Goal: Transaction & Acquisition: Purchase product/service

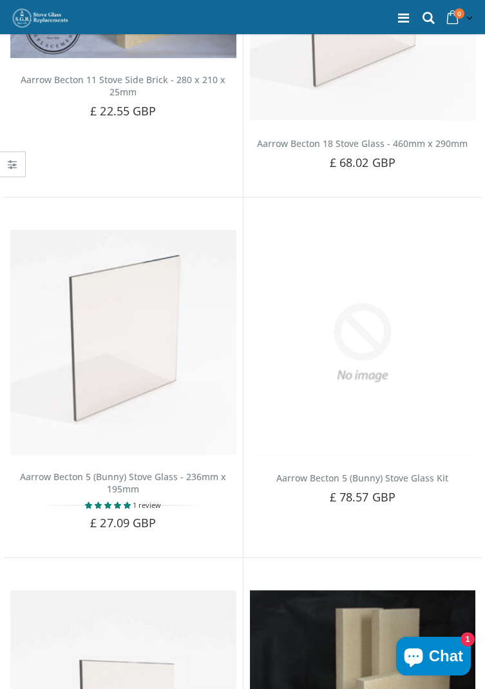
scroll to position [4391, 0]
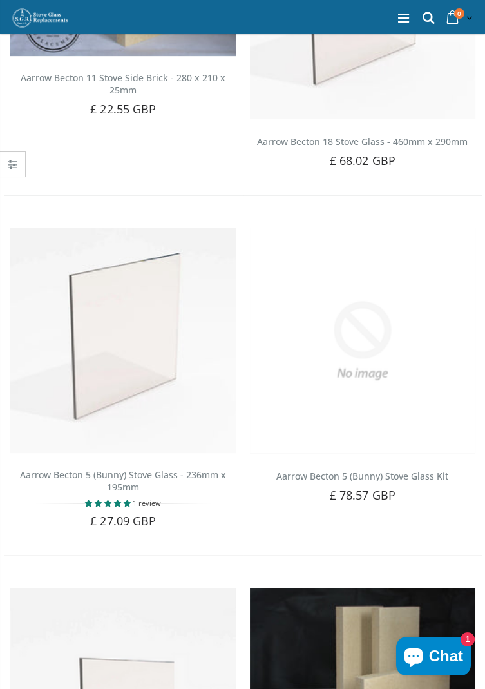
click at [143, 337] on img at bounding box center [123, 341] width 226 height 226
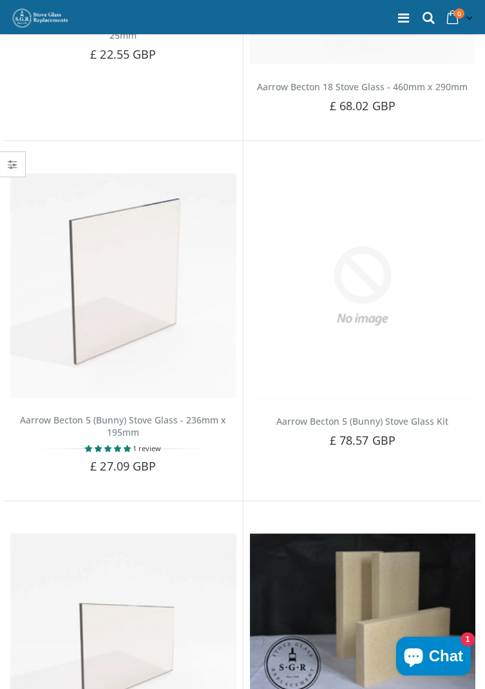
scroll to position [4453, 0]
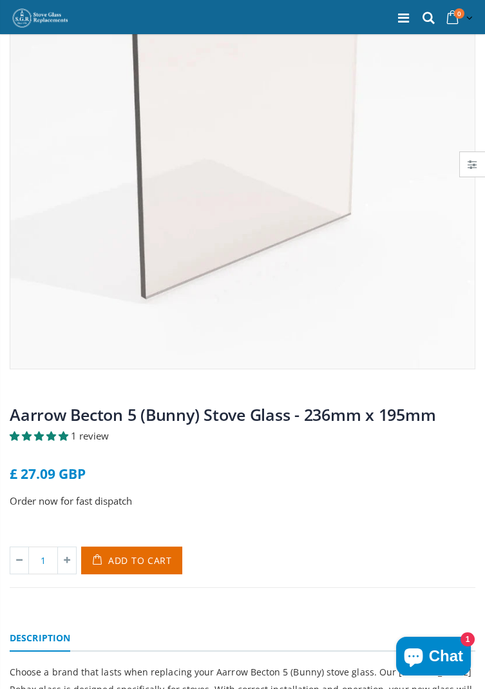
scroll to position [213, 0]
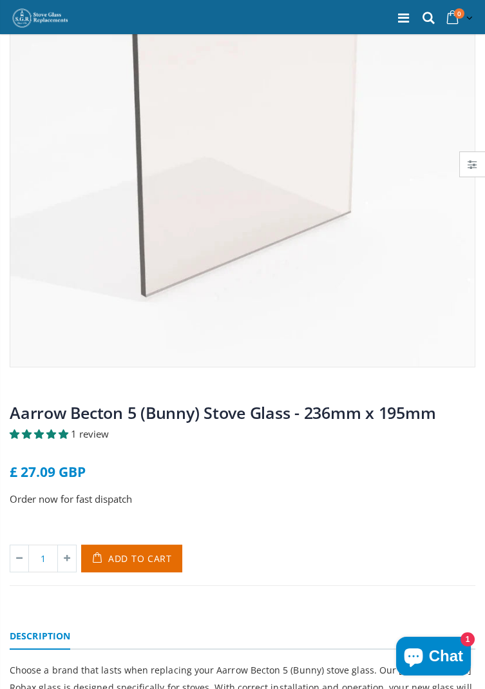
click at [143, 553] on span "Add to Cart" at bounding box center [140, 559] width 64 height 12
click at [259, 437] on div "1 review" at bounding box center [243, 434] width 466 height 14
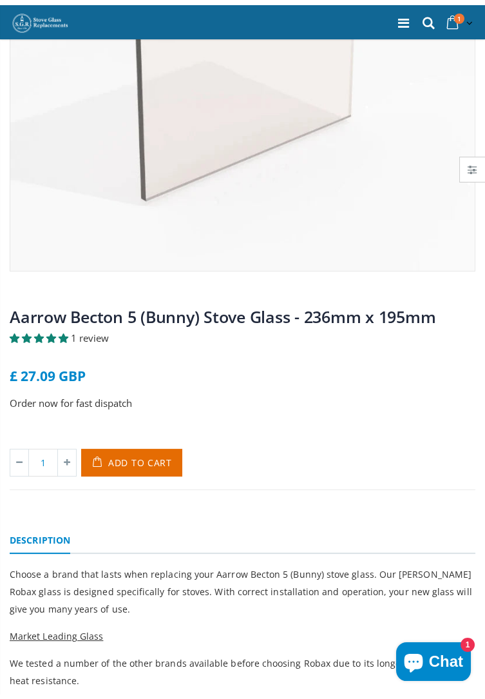
scroll to position [0, 0]
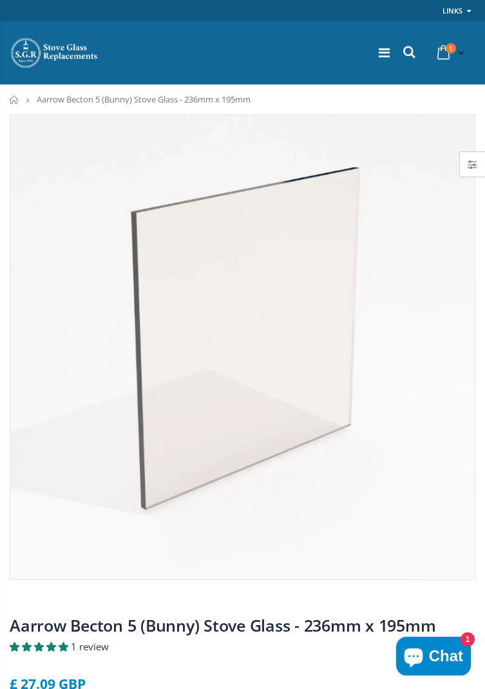
click at [407, 57] on icon at bounding box center [409, 52] width 17 height 17
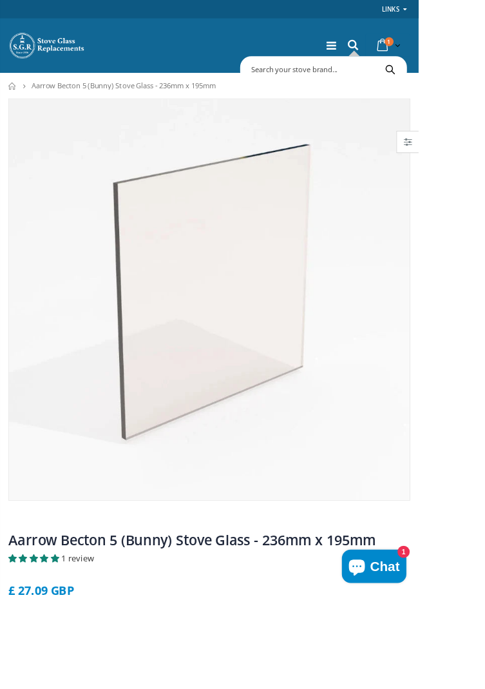
click at [409, 65] on div "Search Start typing to see products you are looking for." at bounding box center [375, 80] width 193 height 31
click at [309, 83] on input "text" at bounding box center [422, 80] width 280 height 24
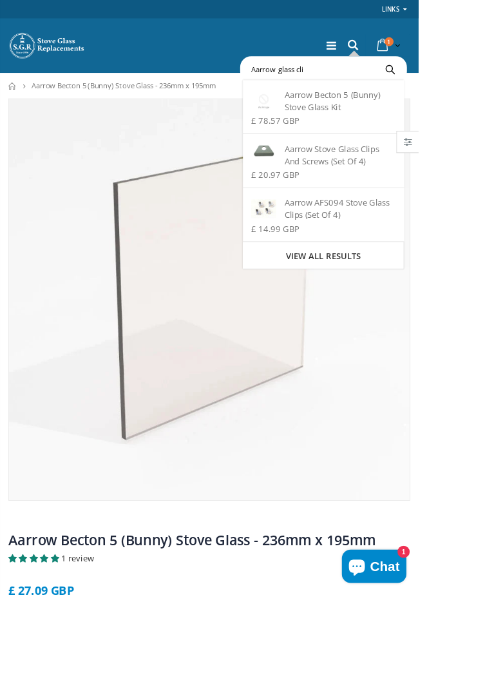
type input "Aarrow glass cli"
click at [377, 244] on div "Aarrow AFS094 Stove Glass Clips (Set Of 4)" at bounding box center [374, 242] width 167 height 28
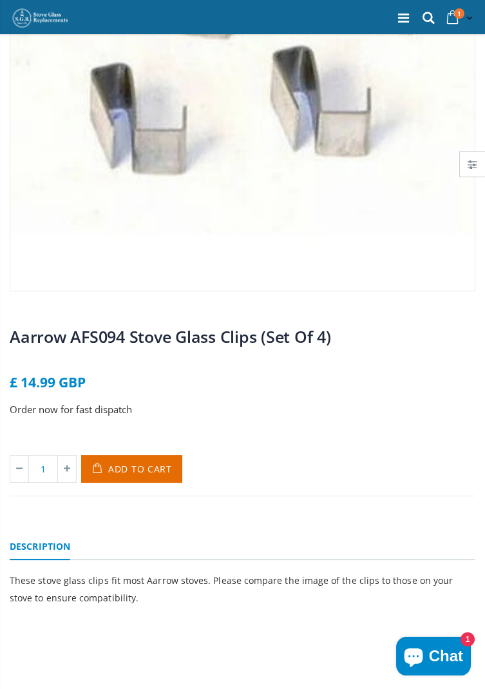
scroll to position [289, 0]
click at [144, 469] on span "Add to Cart" at bounding box center [140, 468] width 64 height 12
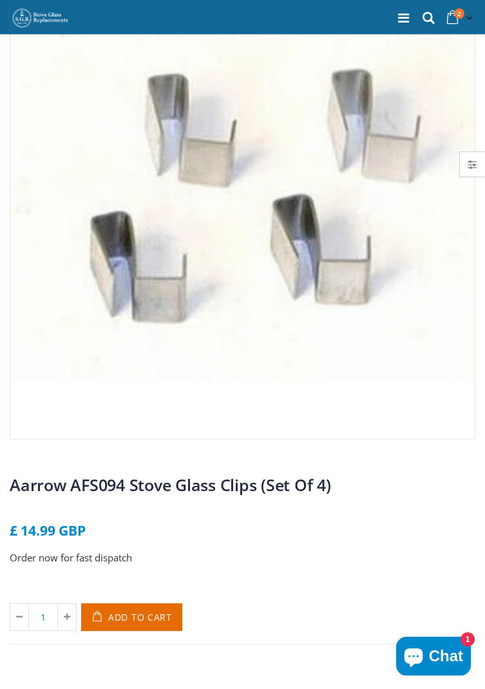
scroll to position [0, 0]
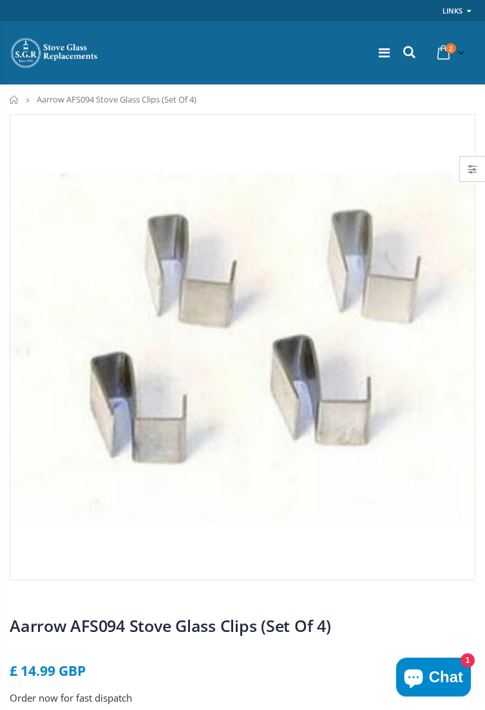
click at [445, 54] on icon at bounding box center [444, 52] width 23 height 23
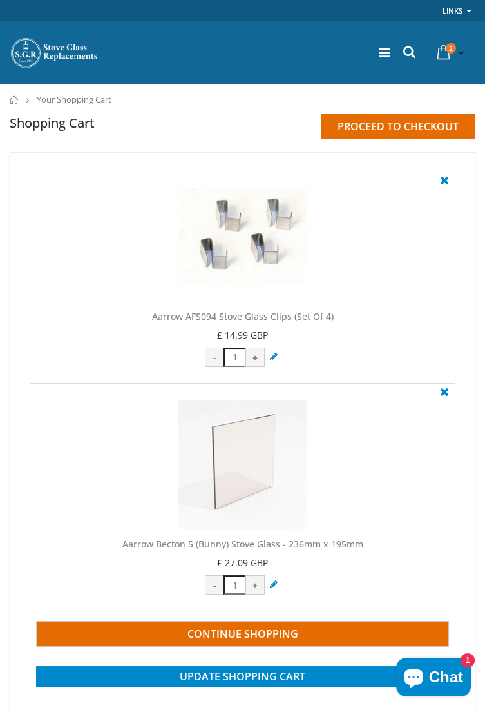
click at [273, 634] on span "Continue Shopping" at bounding box center [243, 634] width 111 height 14
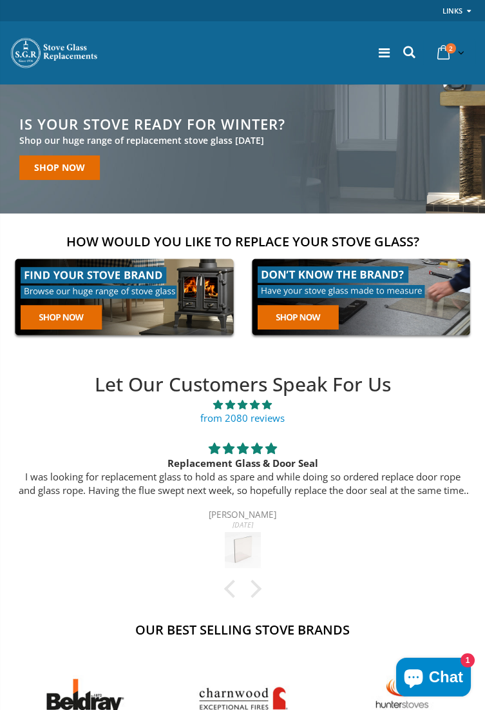
click at [411, 55] on icon at bounding box center [409, 52] width 17 height 17
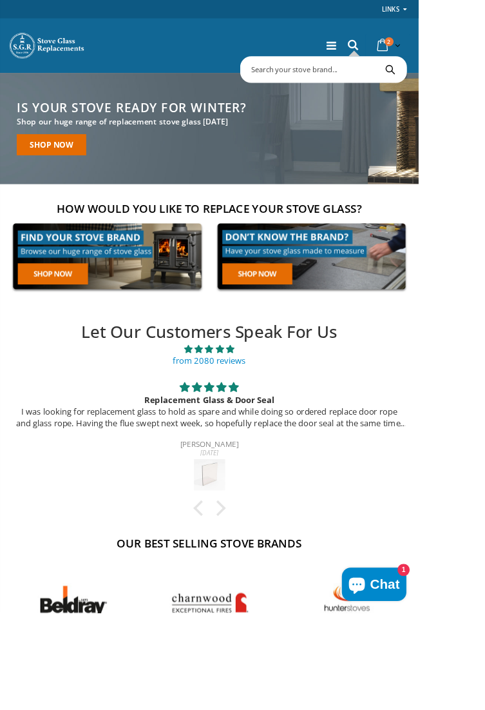
click at [308, 81] on input "text" at bounding box center [422, 80] width 280 height 24
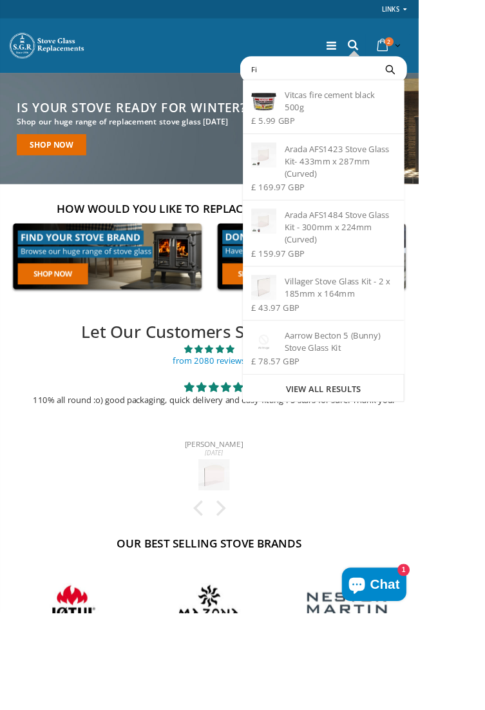
type input "F"
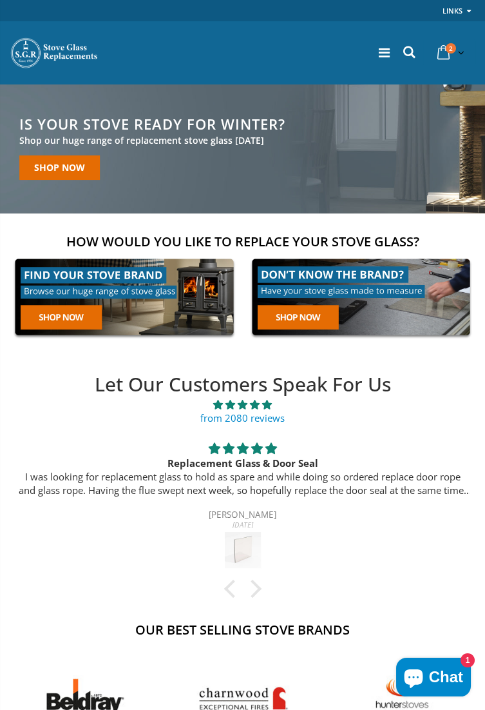
click at [447, 53] on icon at bounding box center [444, 52] width 23 height 23
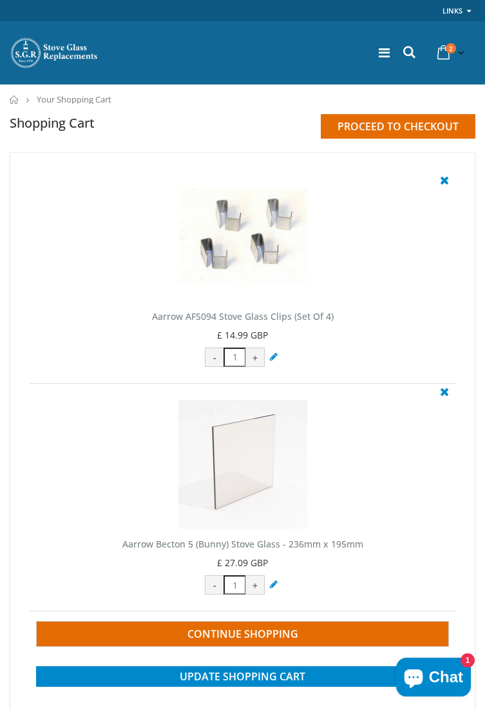
click at [382, 50] on icon at bounding box center [384, 52] width 11 height 13
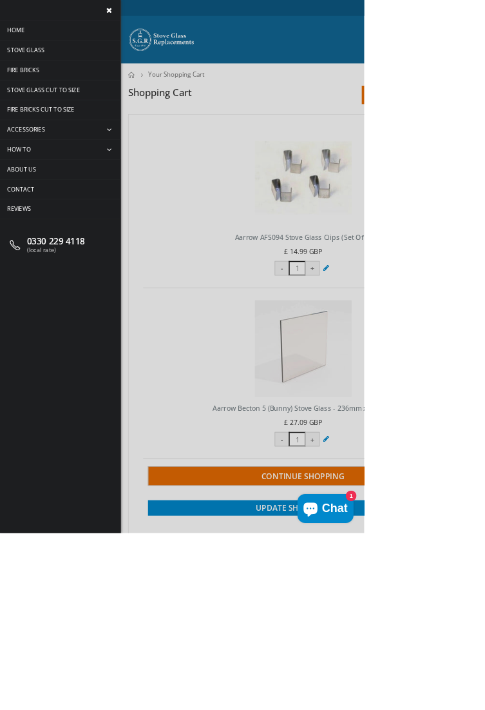
click at [49, 93] on span "Fire Bricks" at bounding box center [31, 93] width 43 height 11
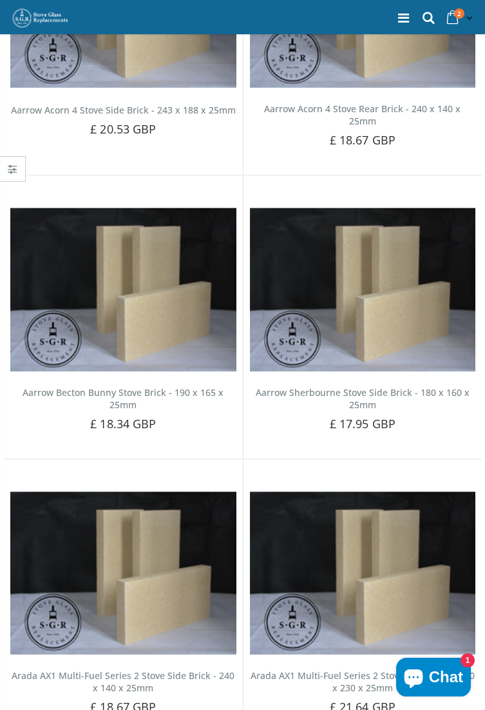
scroll to position [1776, 0]
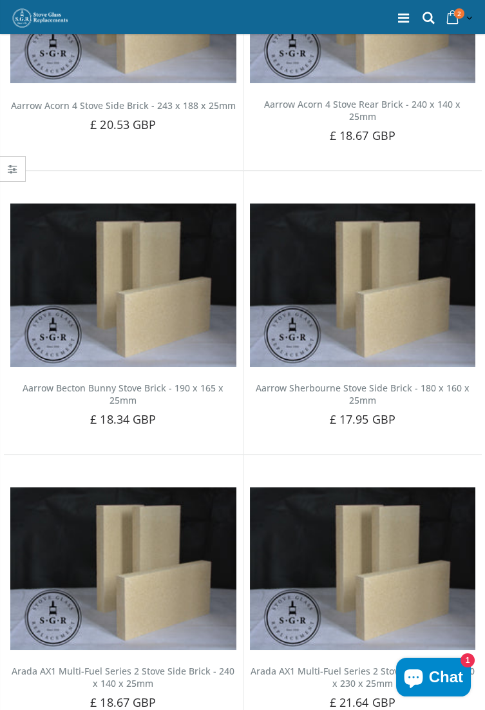
click at [139, 304] on img at bounding box center [123, 285] width 226 height 164
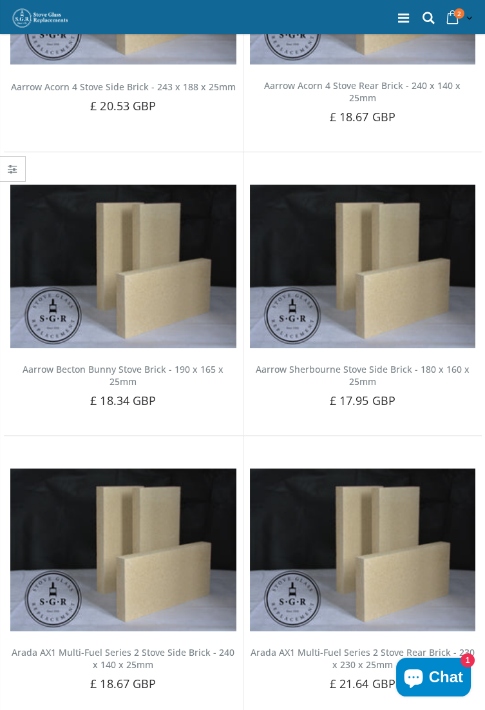
scroll to position [1813, 0]
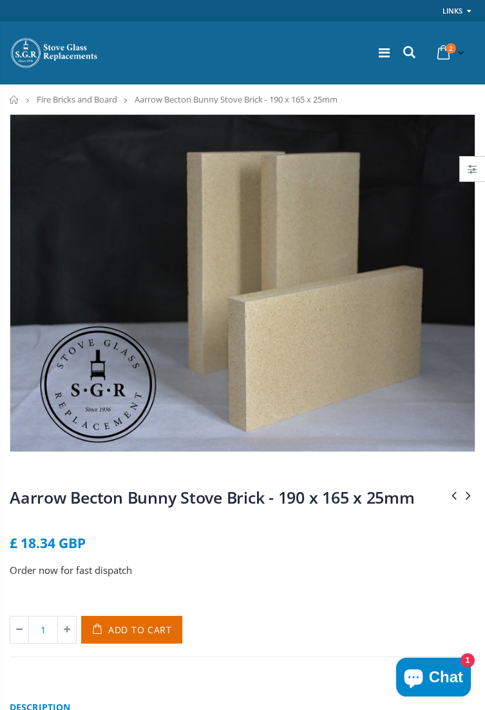
click at [471, 493] on icon at bounding box center [469, 494] width 14 height 19
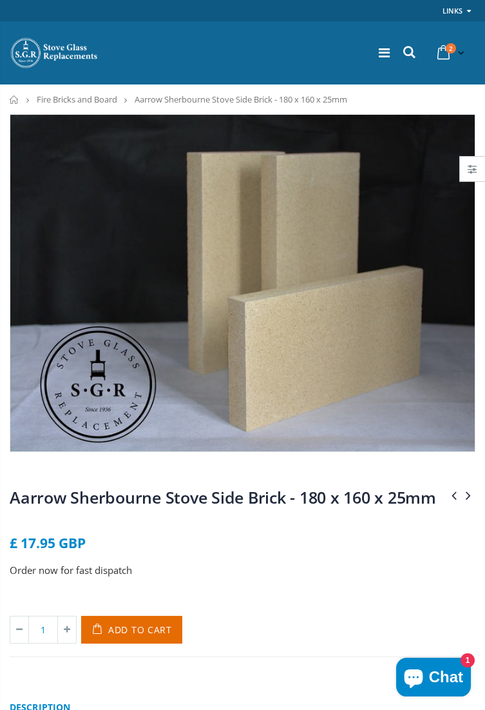
click at [457, 495] on icon at bounding box center [454, 494] width 14 height 19
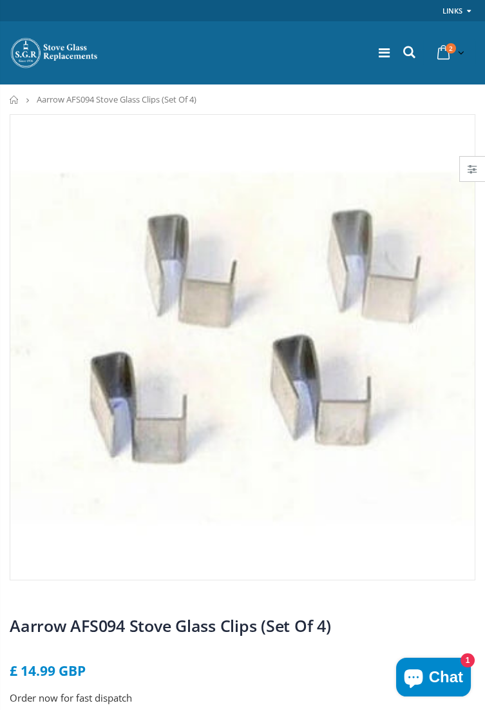
click at [450, 55] on icon at bounding box center [444, 52] width 23 height 23
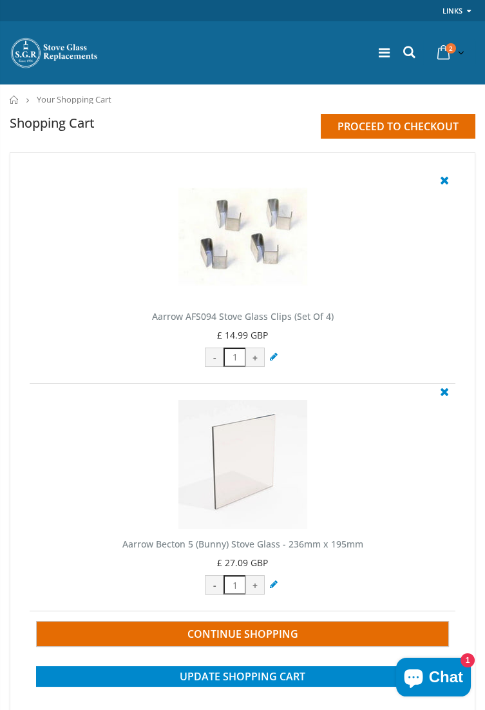
click at [325, 480] on td at bounding box center [243, 469] width 426 height 139
click at [258, 471] on img at bounding box center [243, 464] width 129 height 129
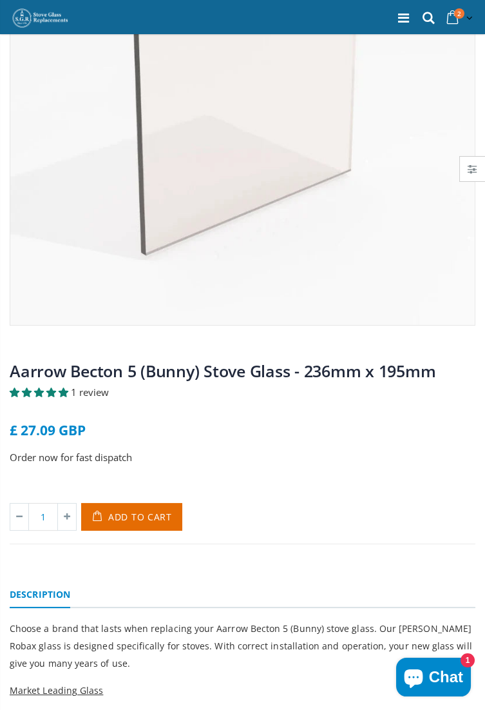
scroll to position [253, 0]
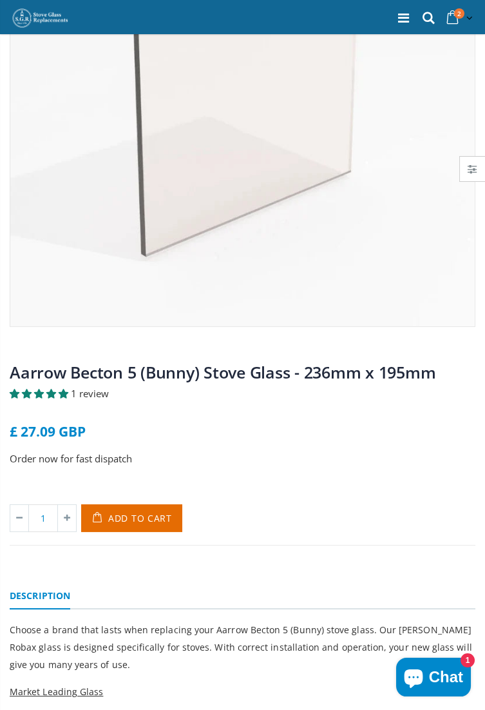
click at [144, 514] on span "Add to Cart" at bounding box center [140, 518] width 64 height 12
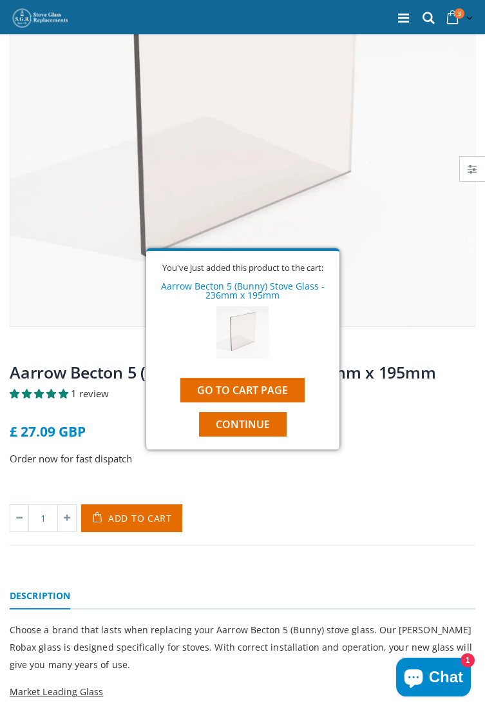
click at [277, 393] on link "Go to cart page" at bounding box center [243, 390] width 124 height 24
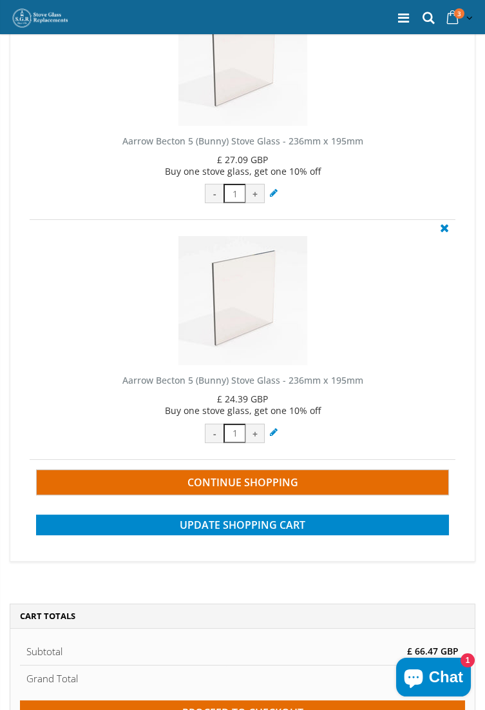
scroll to position [405, 0]
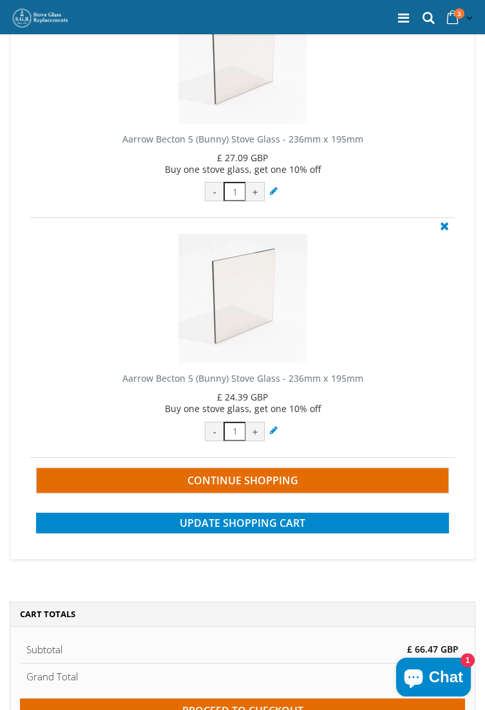
click at [309, 479] on link "Continue Shopping" at bounding box center [242, 480] width 413 height 26
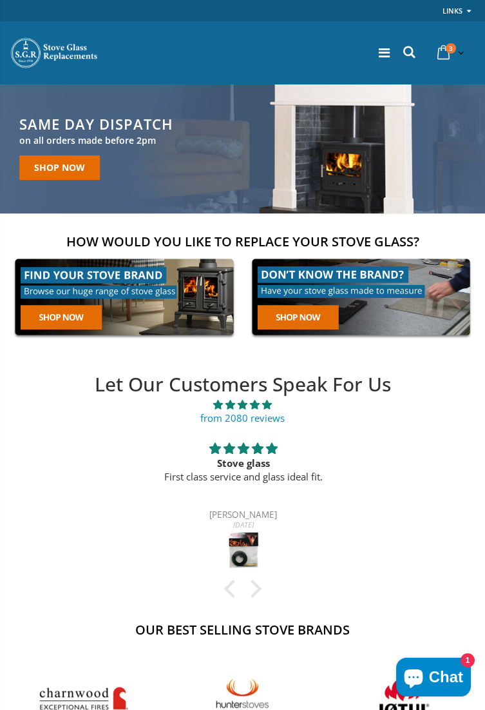
click at [406, 54] on icon at bounding box center [409, 52] width 17 height 17
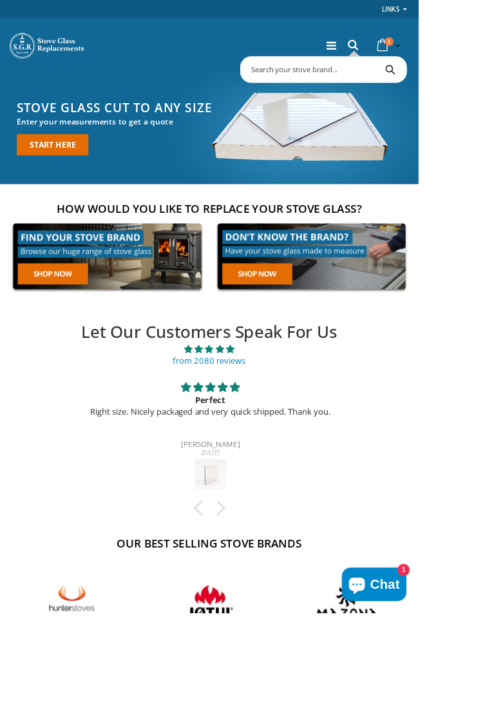
click at [311, 89] on input "text" at bounding box center [422, 80] width 280 height 24
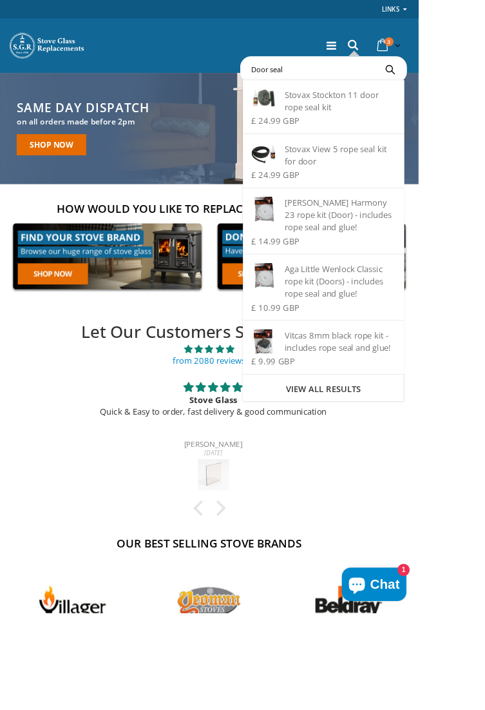
type input "Door seal"
click at [390, 399] on div "Vitcas 8mm black rope kit - includes rope seal and glue!" at bounding box center [374, 395] width 167 height 28
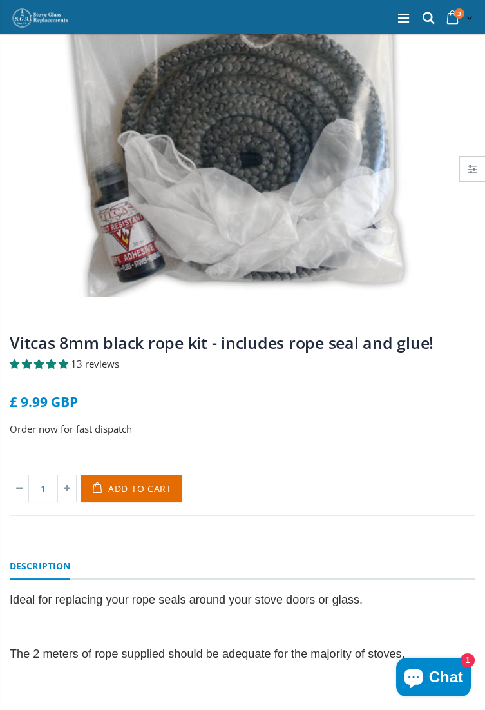
scroll to position [286, 0]
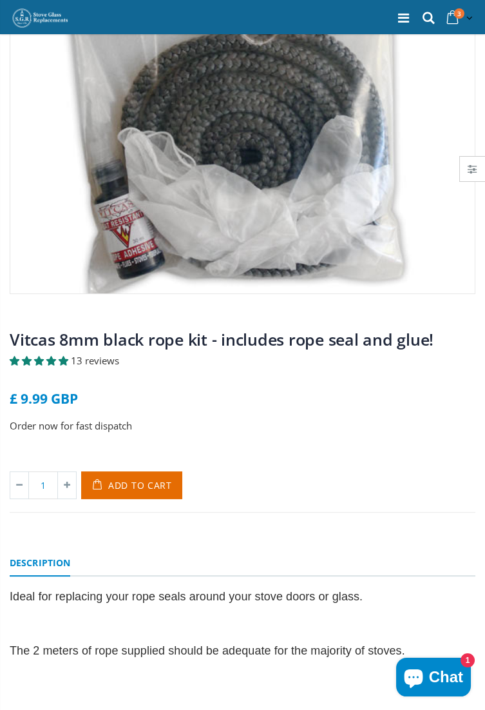
click at [150, 487] on span "Add to Cart" at bounding box center [140, 485] width 64 height 12
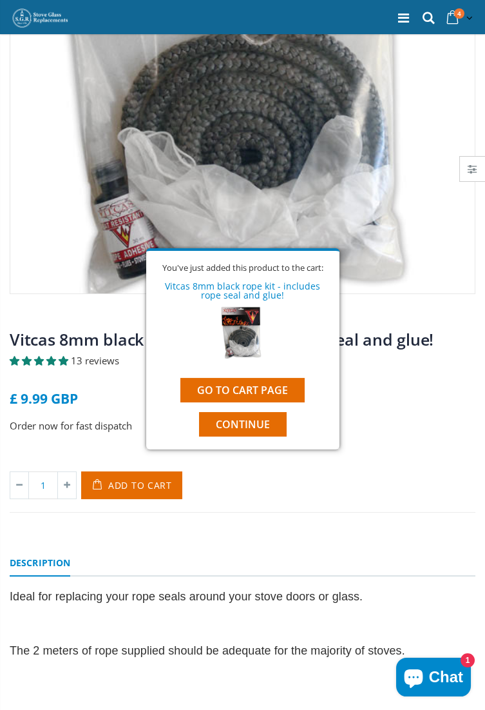
click at [257, 431] on span "Continue" at bounding box center [243, 424] width 54 height 14
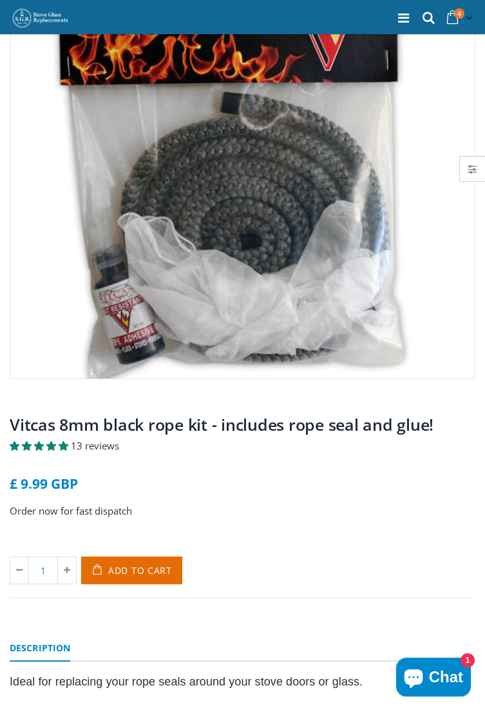
scroll to position [0, 0]
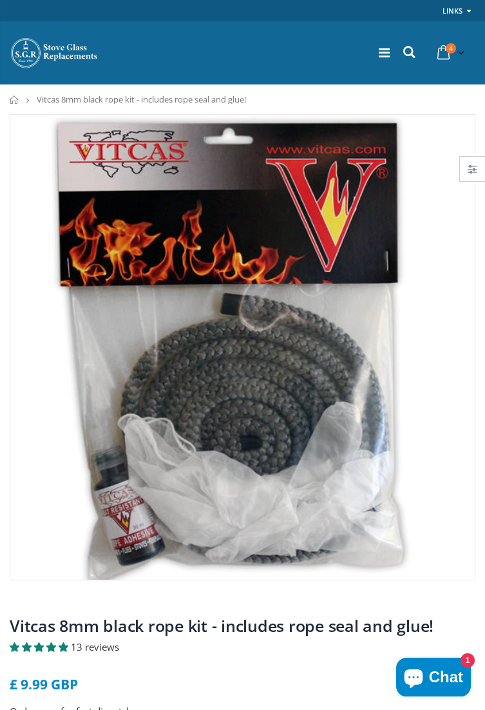
click at [406, 59] on icon at bounding box center [409, 52] width 17 height 17
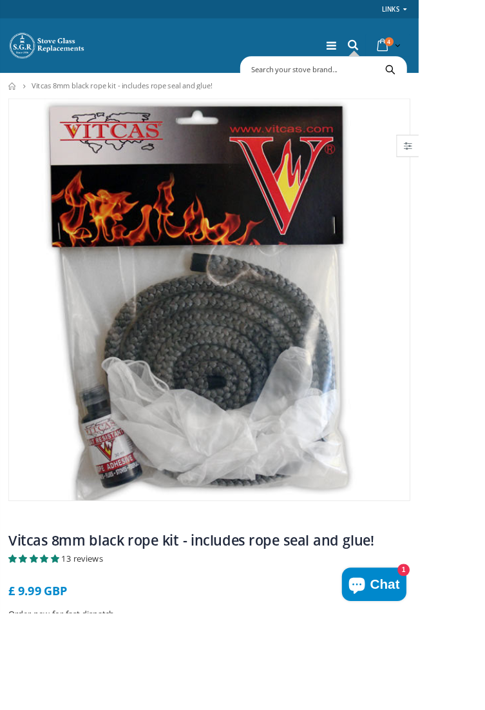
click at [308, 83] on input "text" at bounding box center [422, 80] width 280 height 24
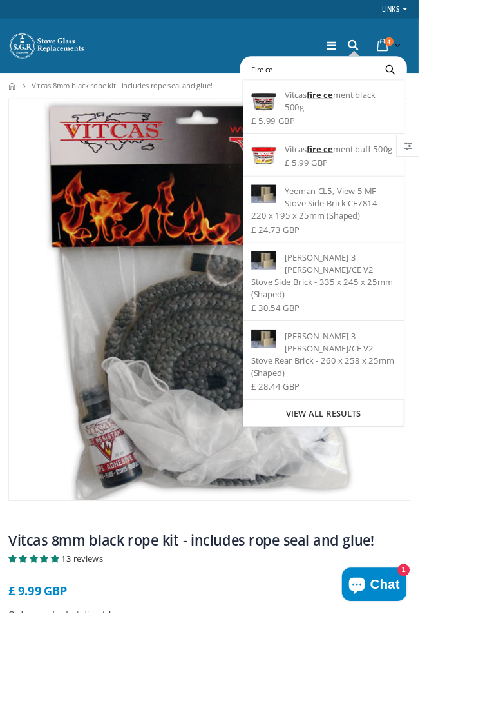
type input "Fire ce"
click at [350, 130] on div "Vitcas fire ce ment black 500g" at bounding box center [374, 117] width 167 height 28
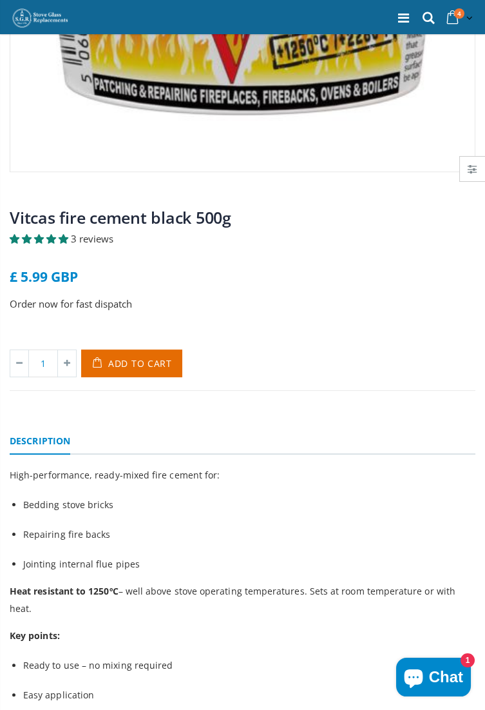
scroll to position [417, 0]
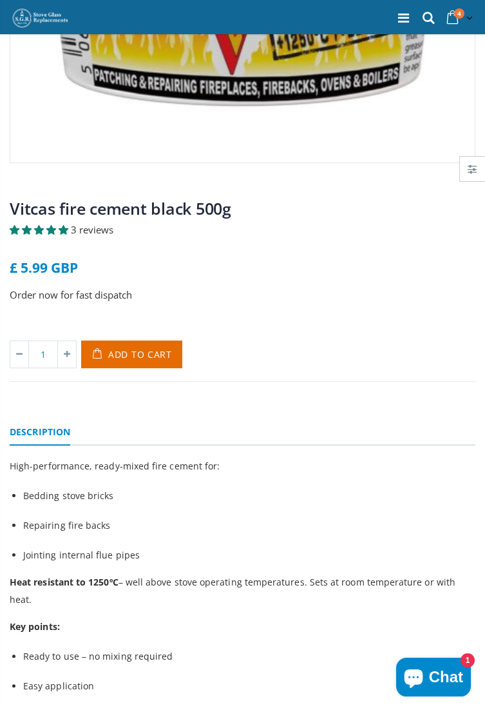
click at [149, 357] on span "Add to Cart" at bounding box center [140, 354] width 64 height 12
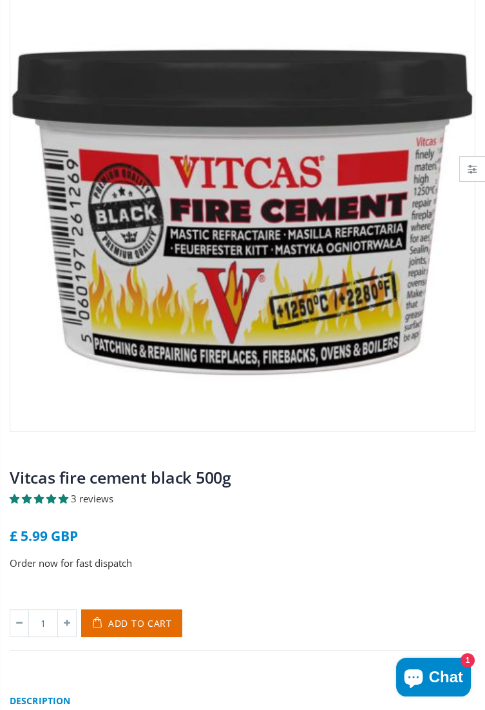
scroll to position [0, 0]
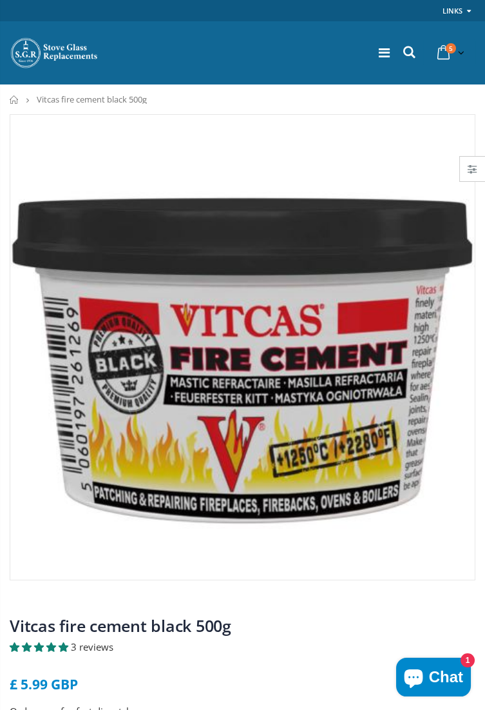
click at [447, 57] on icon at bounding box center [444, 52] width 23 height 23
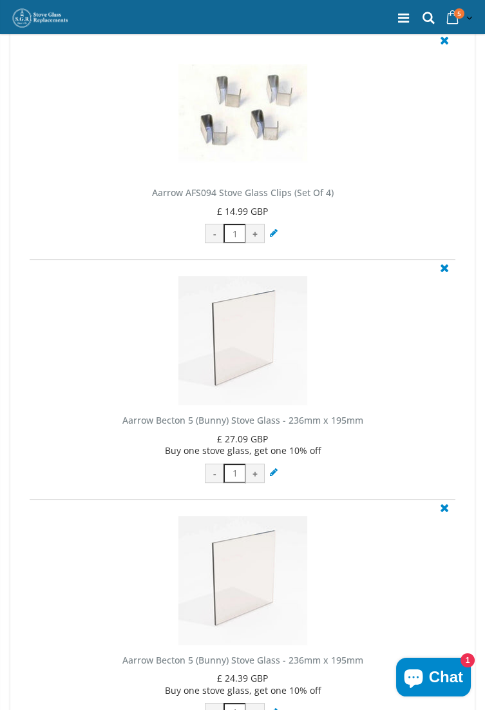
scroll to position [582, 0]
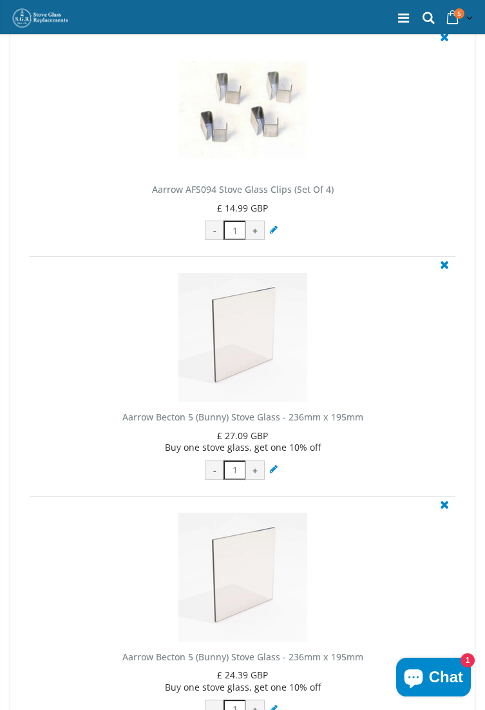
click at [255, 472] on div "+" at bounding box center [255, 469] width 19 height 19
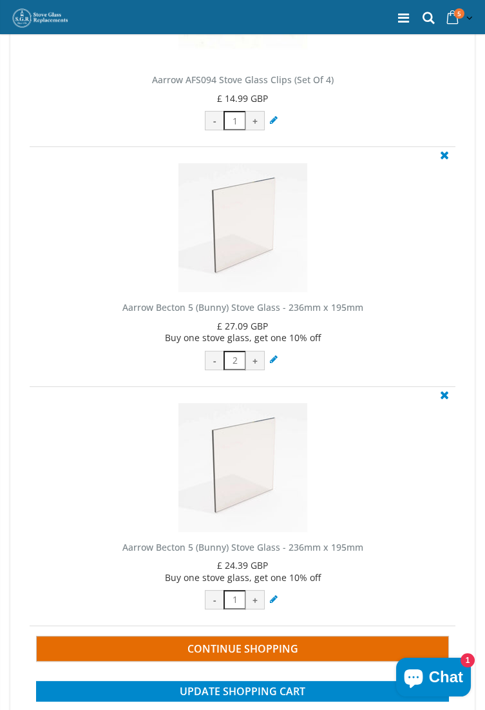
scroll to position [693, 0]
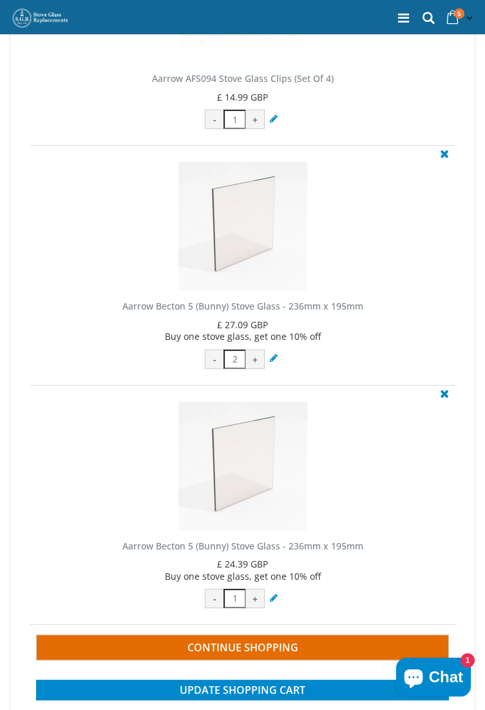
click at [217, 598] on div "-" at bounding box center [214, 598] width 19 height 19
type input "1"
click at [216, 596] on div "-" at bounding box center [214, 598] width 19 height 19
click at [278, 601] on icon at bounding box center [274, 597] width 13 height 12
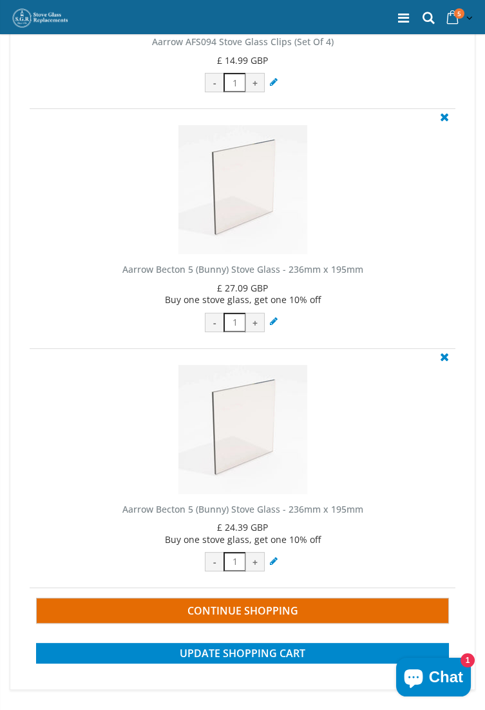
scroll to position [734, 0]
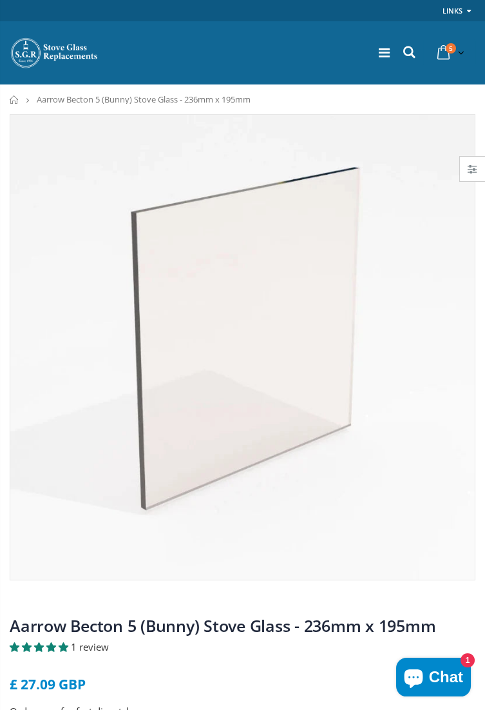
click at [449, 55] on icon at bounding box center [444, 52] width 23 height 23
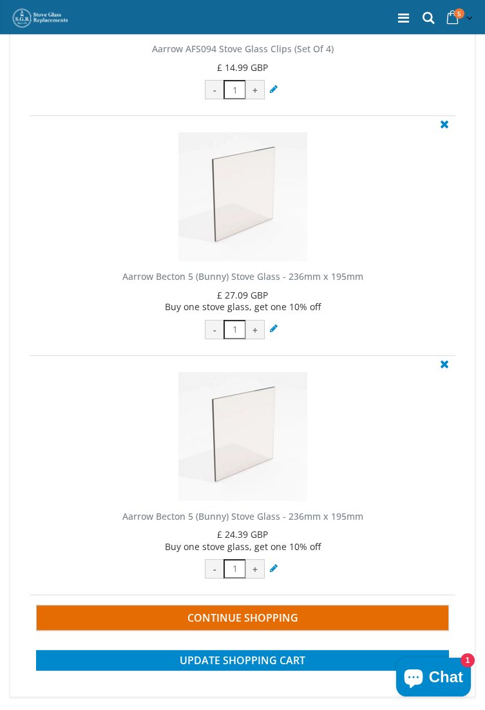
scroll to position [764, 0]
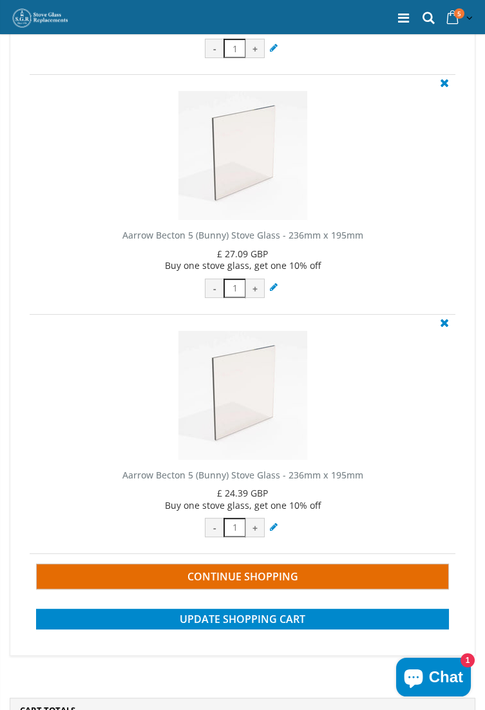
click at [289, 610] on button "Update Shopping Cart" at bounding box center [242, 619] width 413 height 21
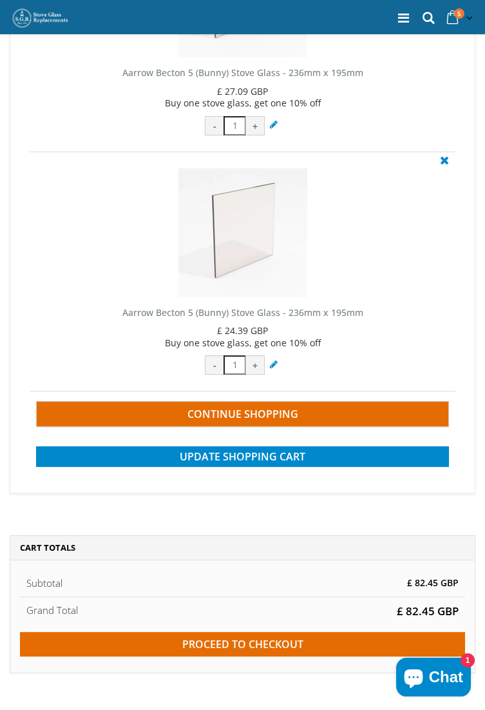
scroll to position [930, 0]
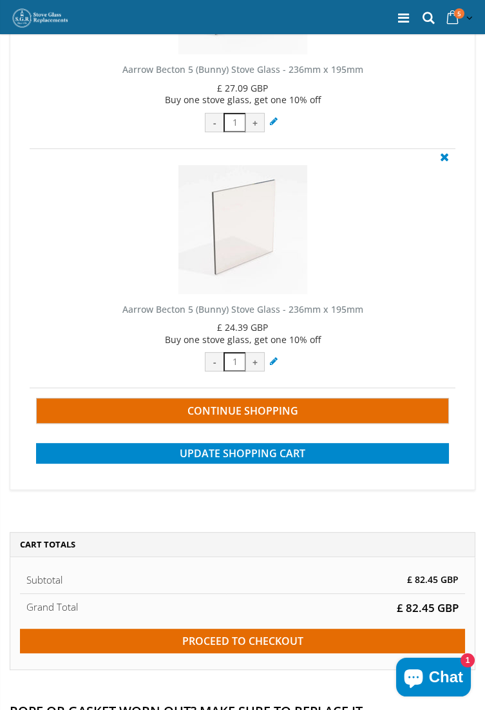
click at [265, 634] on input "Proceed to checkout" at bounding box center [242, 641] width 445 height 24
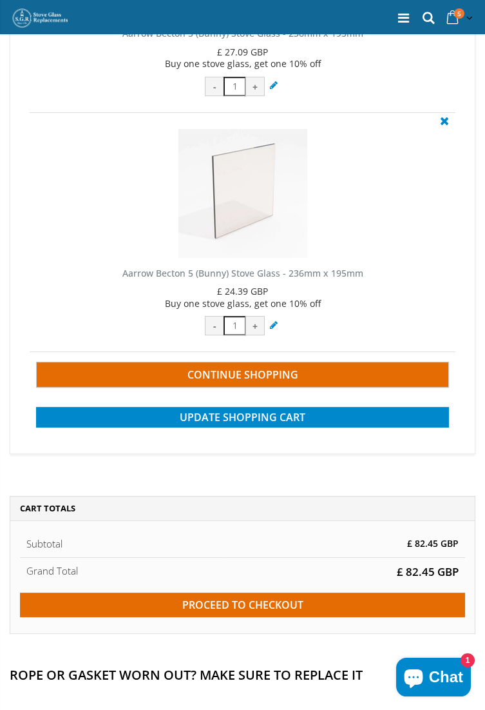
scroll to position [971, 0]
